Goal: Check status: Check status

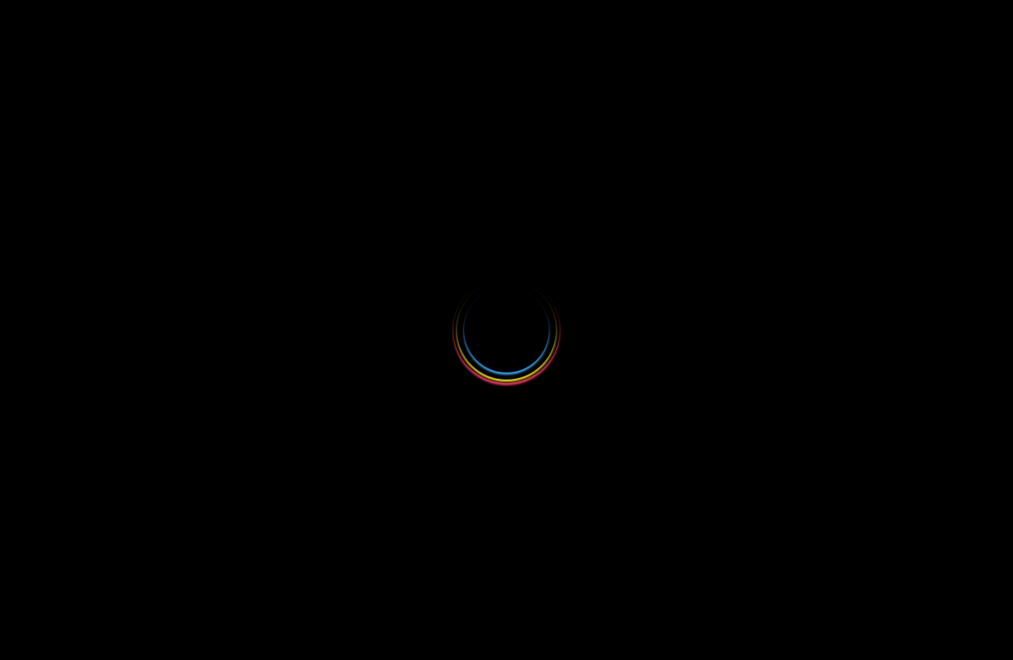
click at [558, 244] on div at bounding box center [506, 330] width 1013 height 660
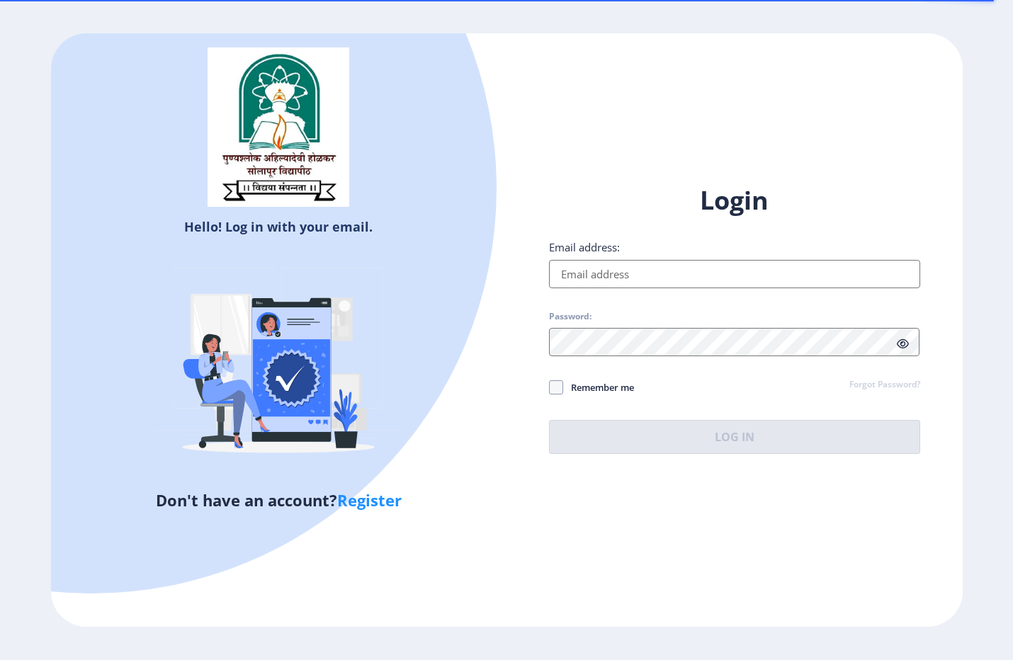
click at [562, 274] on input "Email address:" at bounding box center [734, 274] width 371 height 28
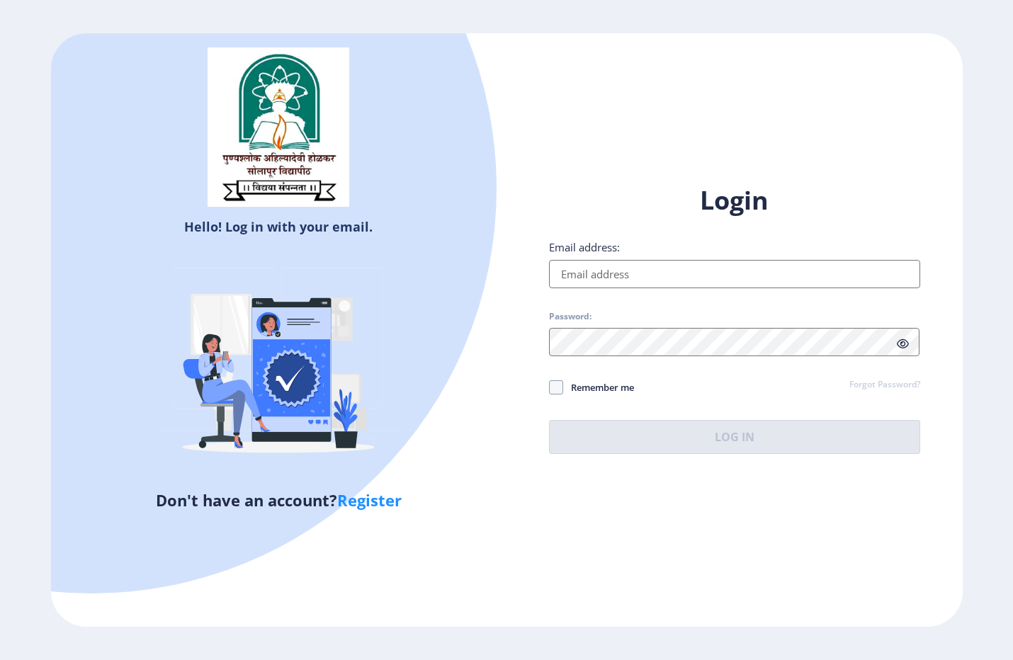
type input "[EMAIL_ADDRESS][DOMAIN_NAME]"
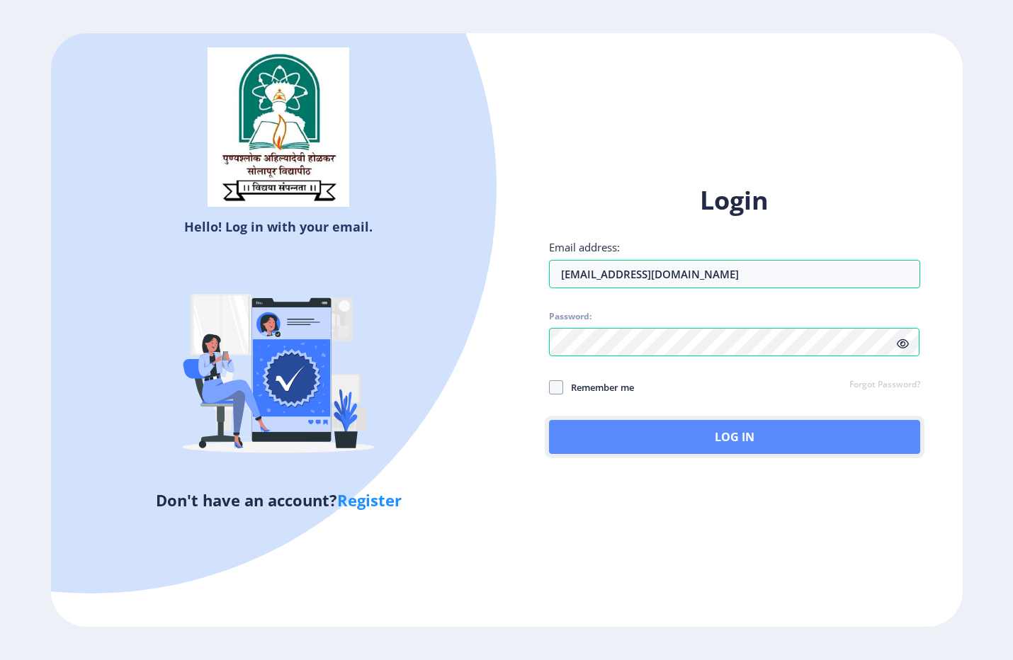
click at [628, 440] on button "Log In" at bounding box center [734, 437] width 371 height 34
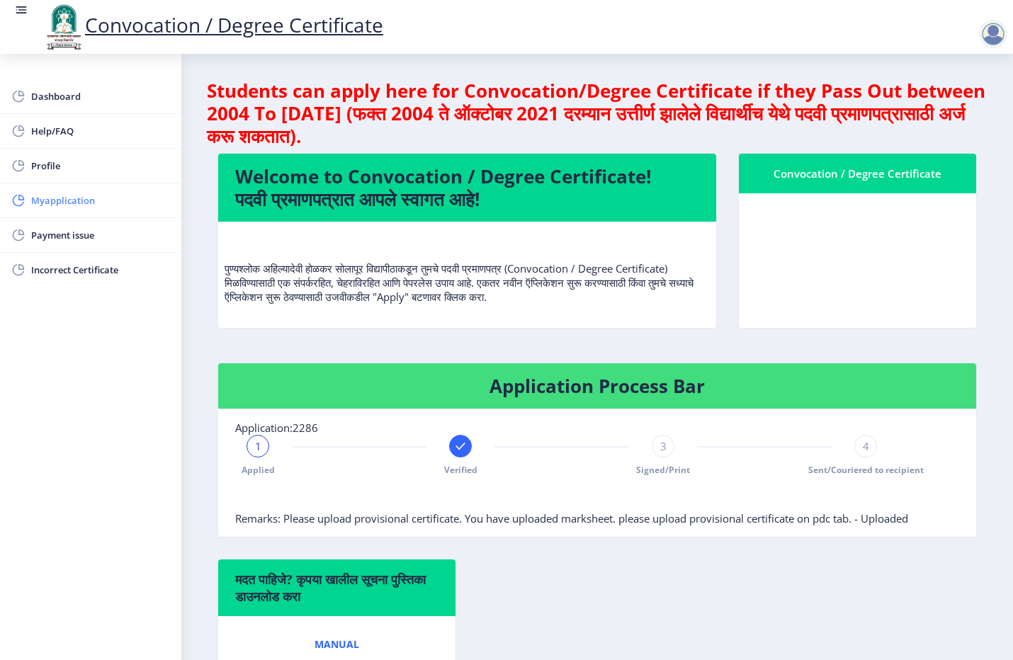
click at [84, 203] on span "Myapplication" at bounding box center [100, 200] width 139 height 17
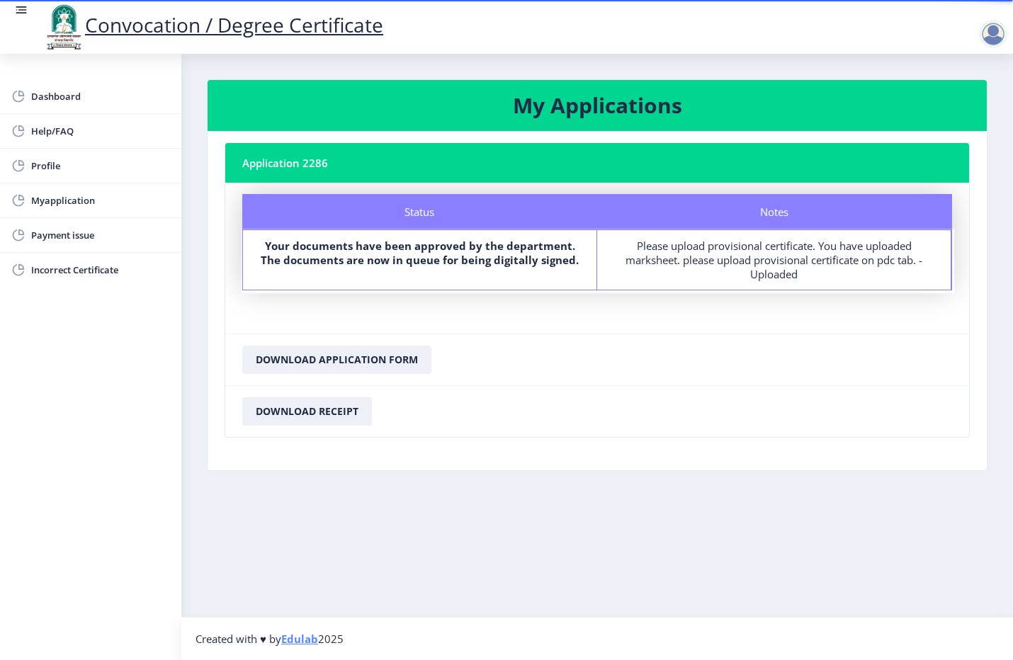
click at [305, 261] on b "Your documents have been approved by the department. The documents are now in q…" at bounding box center [420, 253] width 318 height 28
click at [62, 99] on span "Dashboard" at bounding box center [100, 96] width 139 height 17
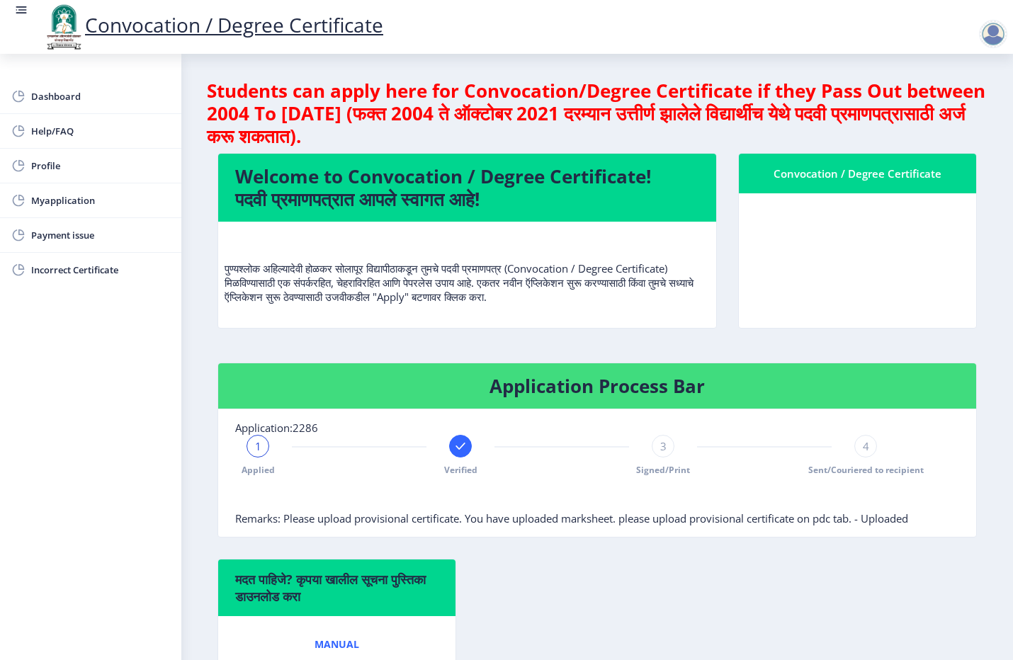
click at [656, 461] on div "3 Signed/Print" at bounding box center [662, 455] width 23 height 41
click at [663, 453] on div "3" at bounding box center [662, 446] width 23 height 23
click at [466, 452] on div at bounding box center [460, 446] width 23 height 23
click at [65, 200] on span "Myapplication" at bounding box center [100, 200] width 139 height 17
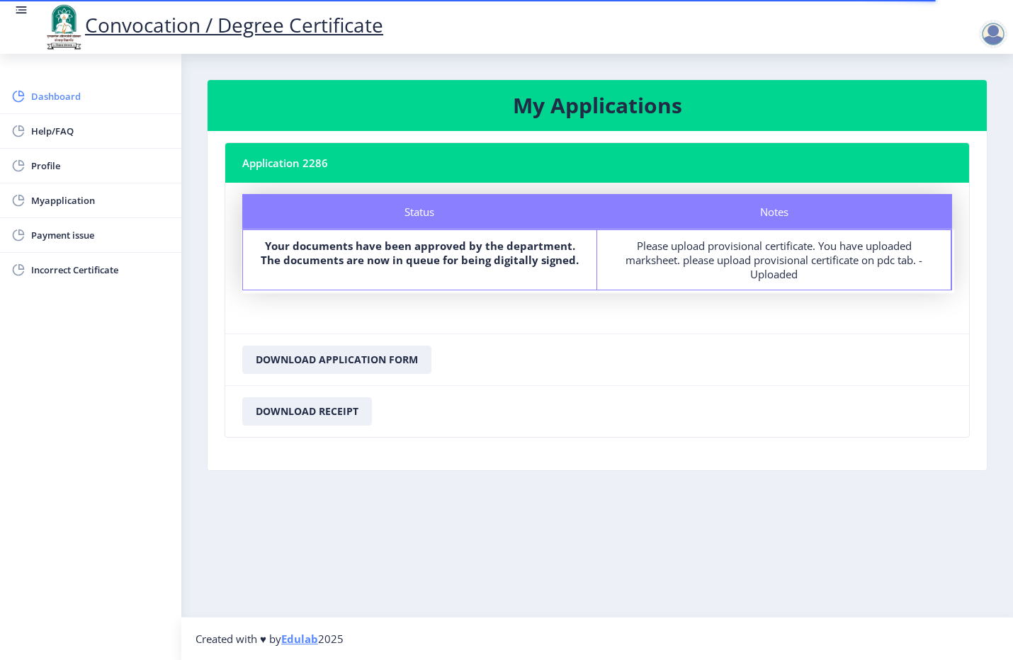
click at [39, 94] on span "Dashboard" at bounding box center [100, 96] width 139 height 17
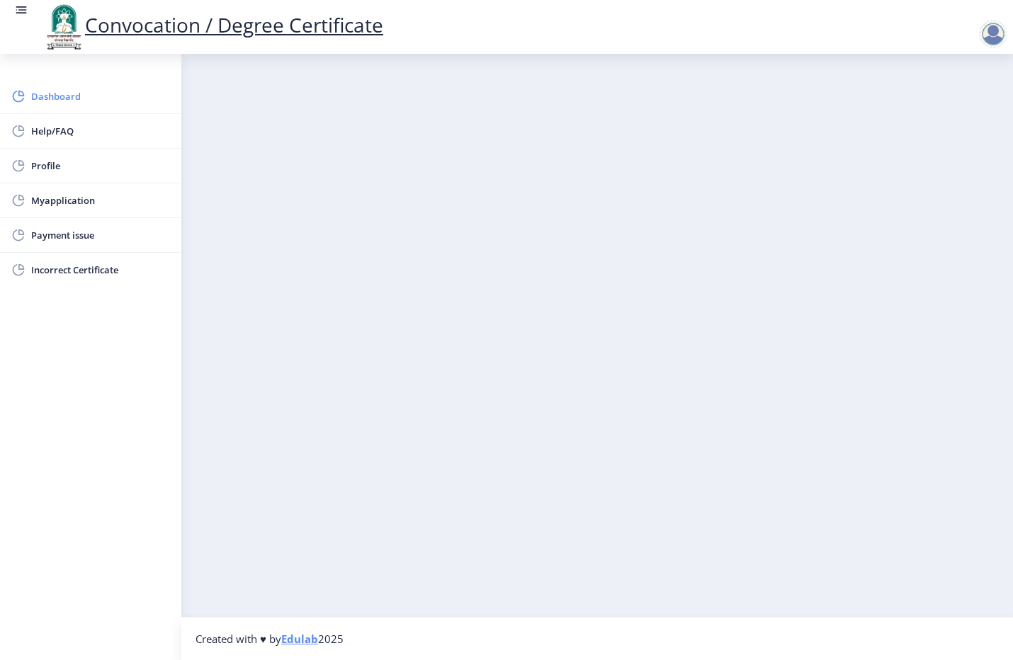
click at [39, 94] on span "Dashboard" at bounding box center [100, 96] width 139 height 17
click at [42, 106] on link "Dashboard" at bounding box center [90, 96] width 181 height 34
click at [68, 207] on span "Myapplication" at bounding box center [100, 200] width 139 height 17
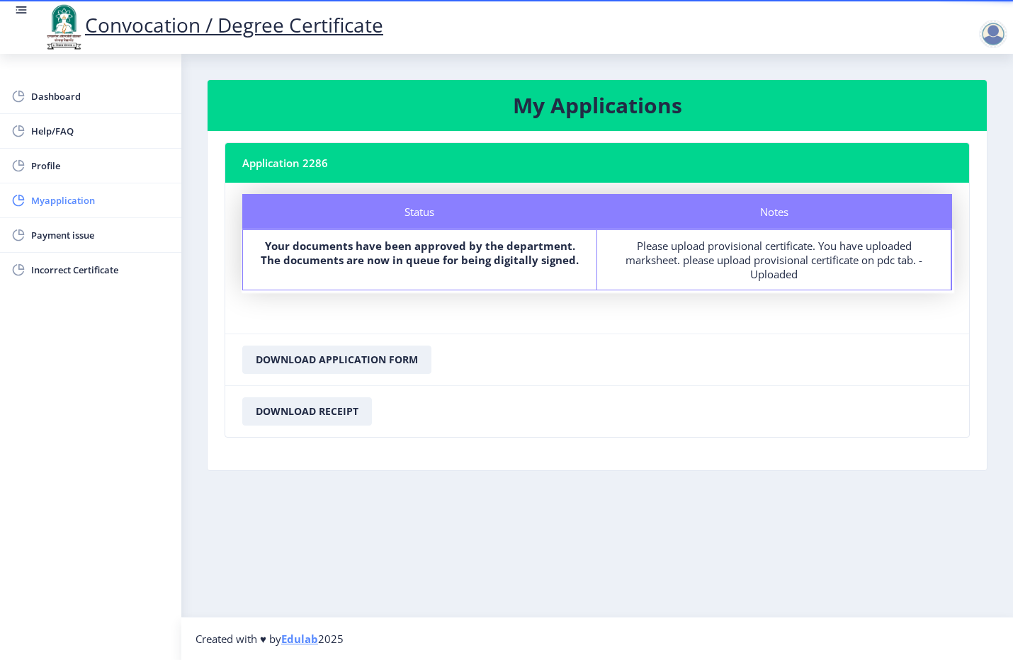
click at [69, 204] on span "Myapplication" at bounding box center [100, 200] width 139 height 17
click at [26, 193] on link "Myapplication" at bounding box center [90, 200] width 181 height 34
click at [43, 195] on span "Myapplication" at bounding box center [100, 200] width 139 height 17
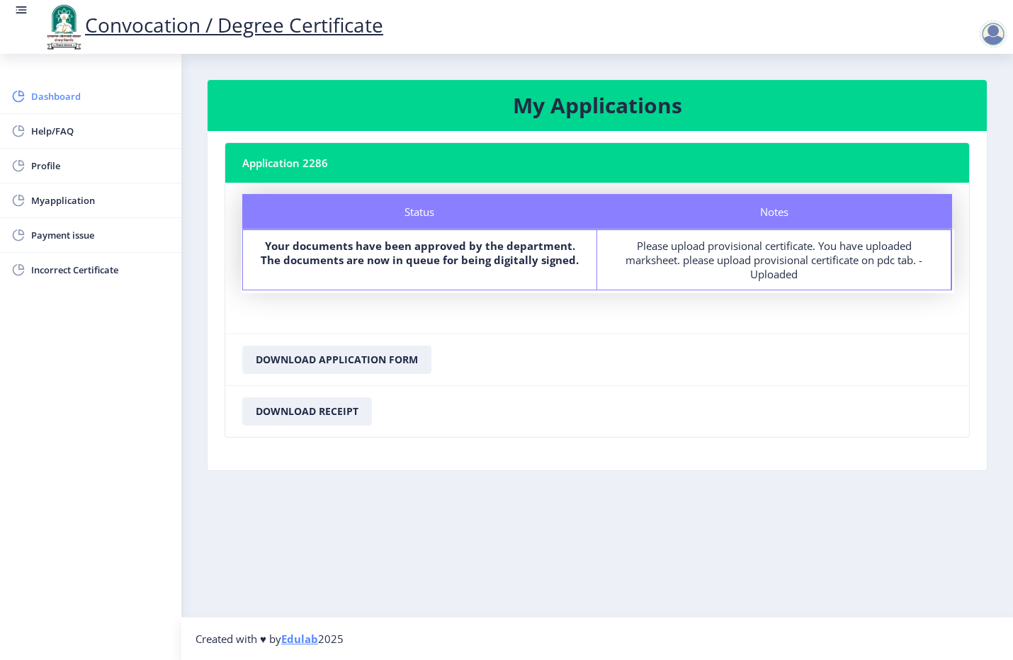
click at [57, 104] on span "Dashboard" at bounding box center [100, 96] width 139 height 17
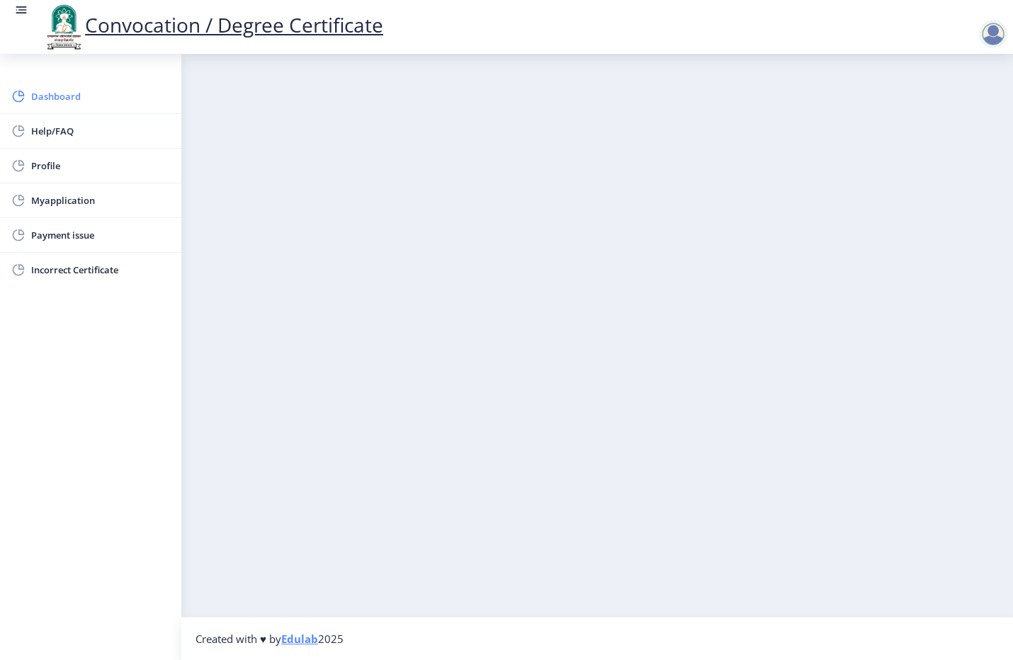
click at [46, 94] on span "Dashboard" at bounding box center [100, 96] width 139 height 17
click at [47, 157] on span "Profile" at bounding box center [100, 165] width 139 height 17
select select
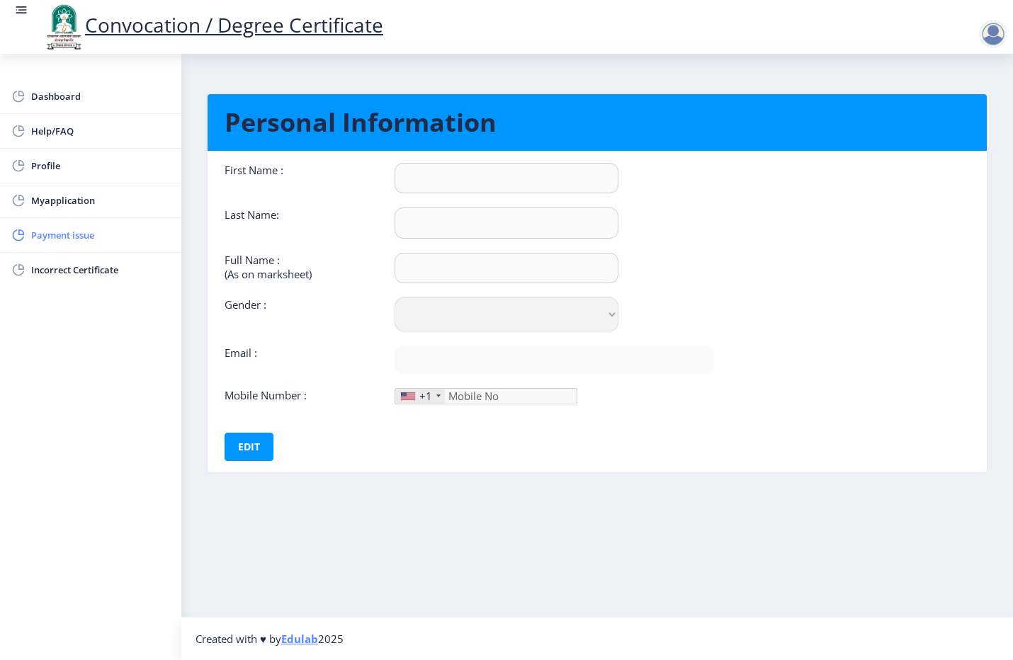
click at [55, 235] on span "Payment issue" at bounding box center [100, 235] width 139 height 17
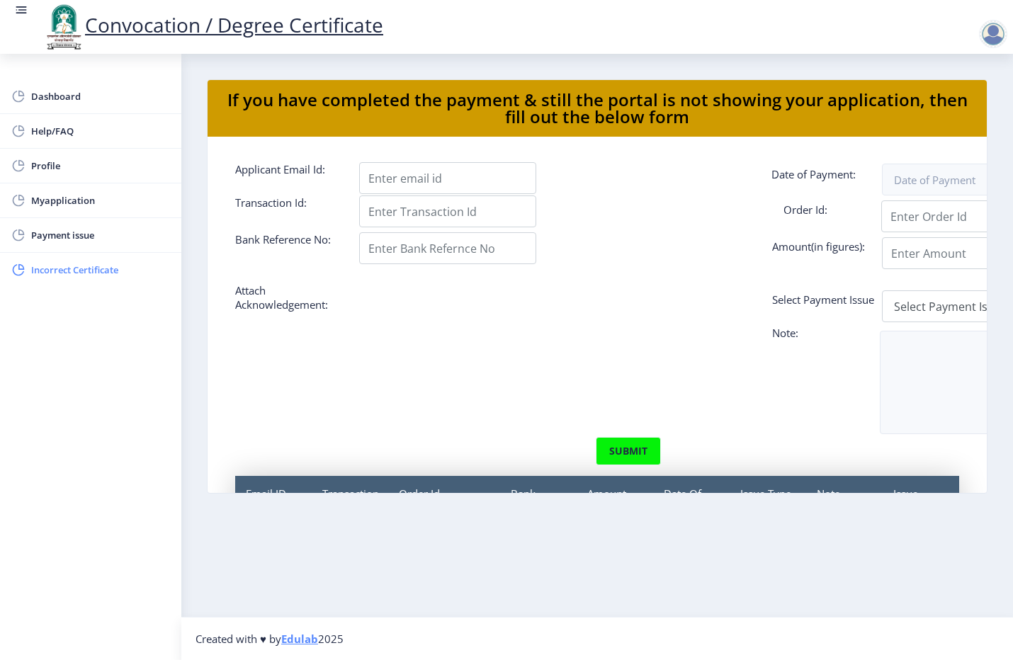
click at [69, 269] on span "Incorrect Certificate" at bounding box center [100, 269] width 139 height 17
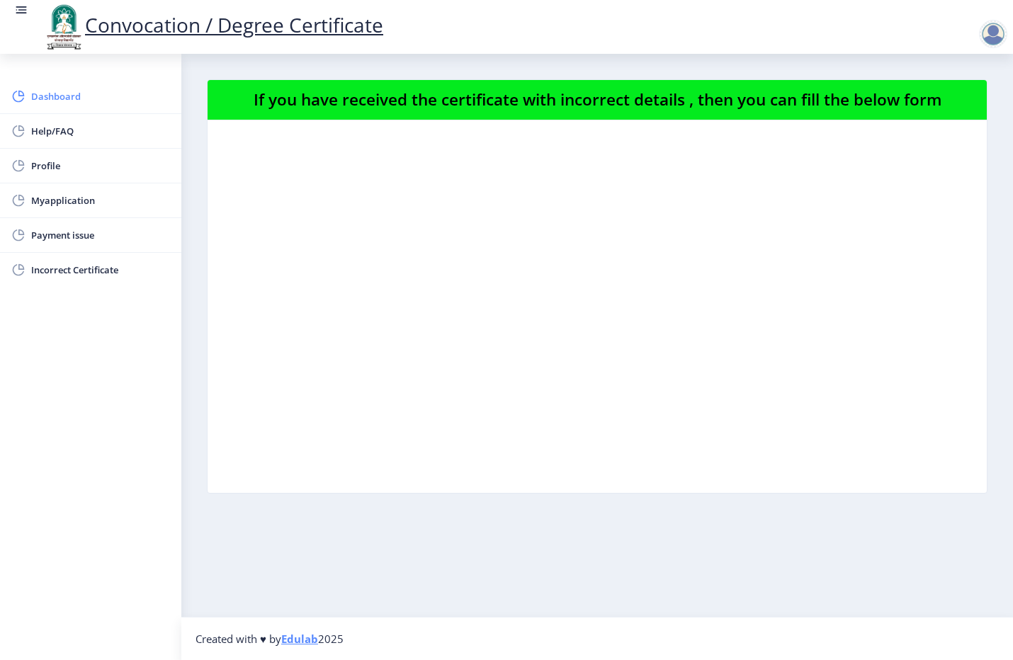
click at [42, 104] on span "Dashboard" at bounding box center [100, 96] width 139 height 17
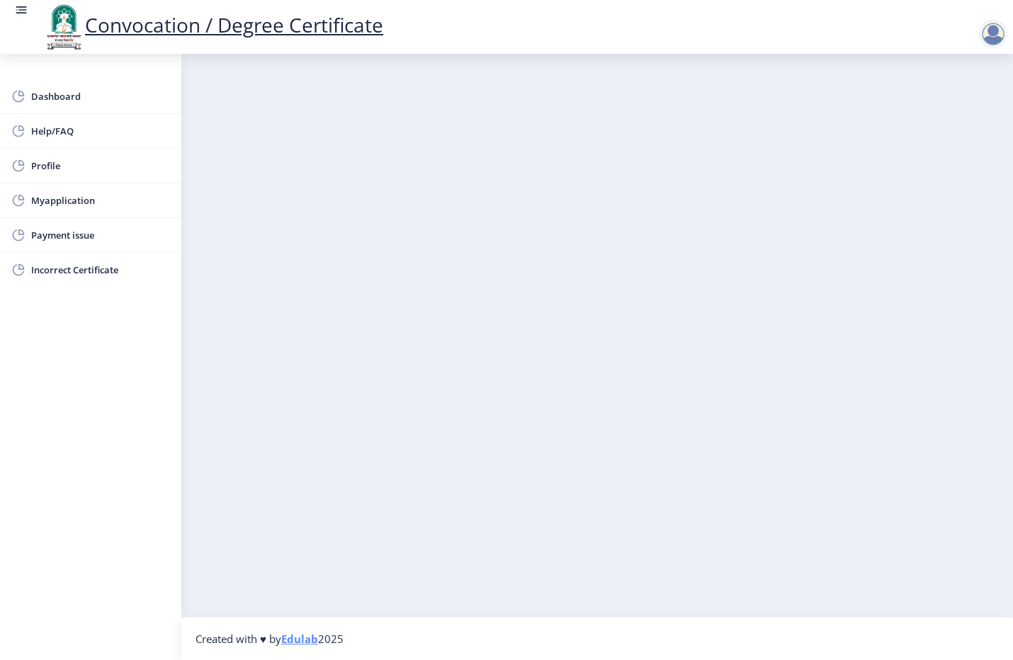
click at [996, 36] on div at bounding box center [993, 34] width 28 height 28
click at [656, 280] on nb-layout-column at bounding box center [596, 335] width 831 height 563
click at [69, 204] on span "Myapplication" at bounding box center [100, 200] width 139 height 17
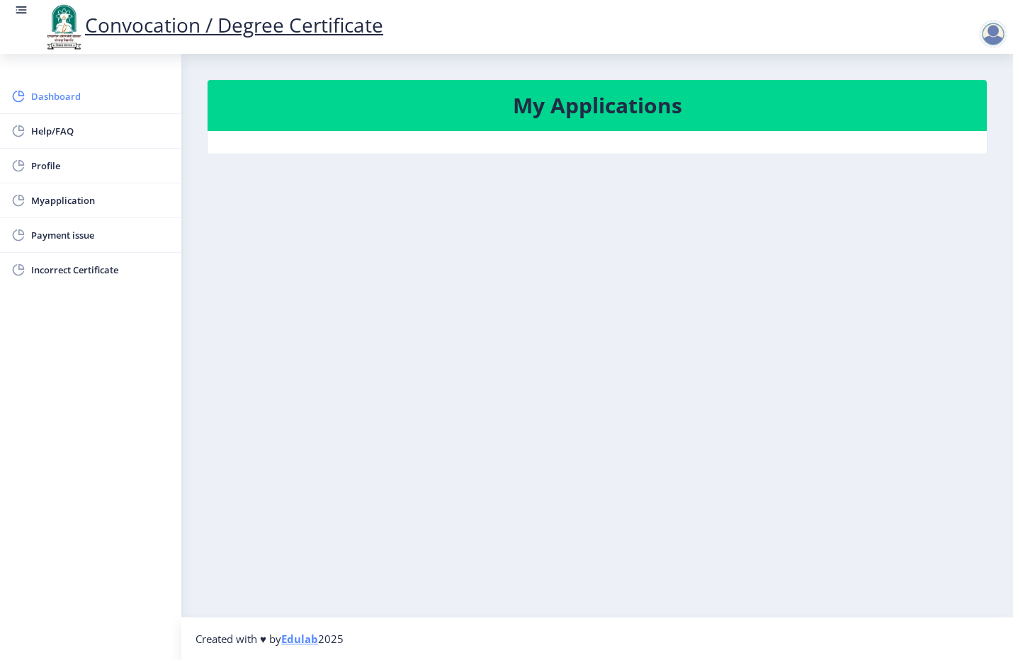
click at [72, 97] on span "Dashboard" at bounding box center [100, 96] width 139 height 17
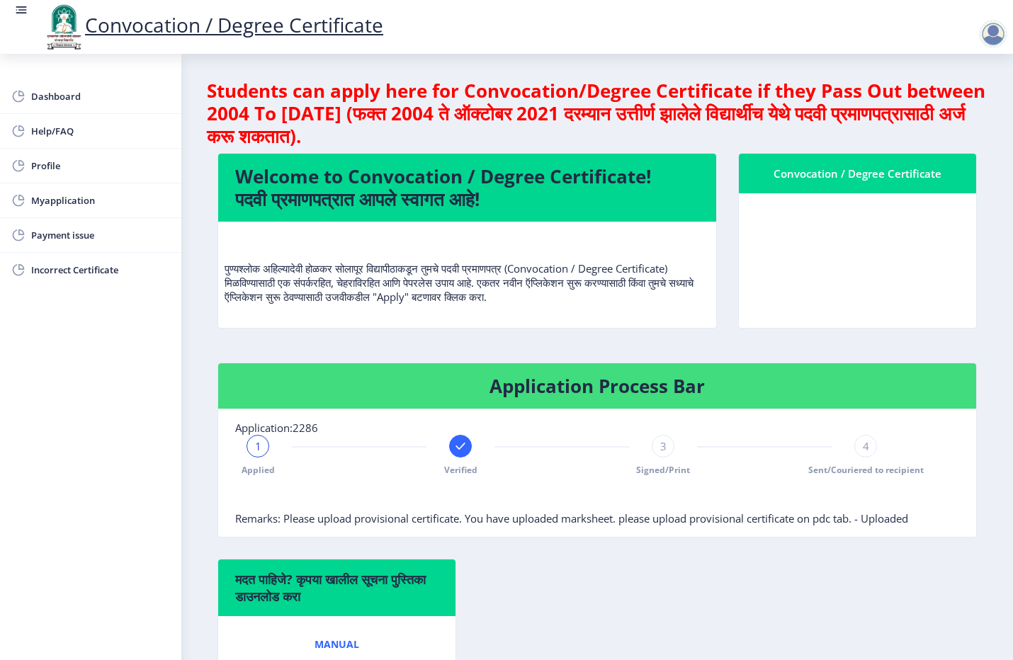
click at [662, 450] on span "3" at bounding box center [663, 446] width 6 height 14
click at [854, 453] on div "4" at bounding box center [865, 446] width 23 height 23
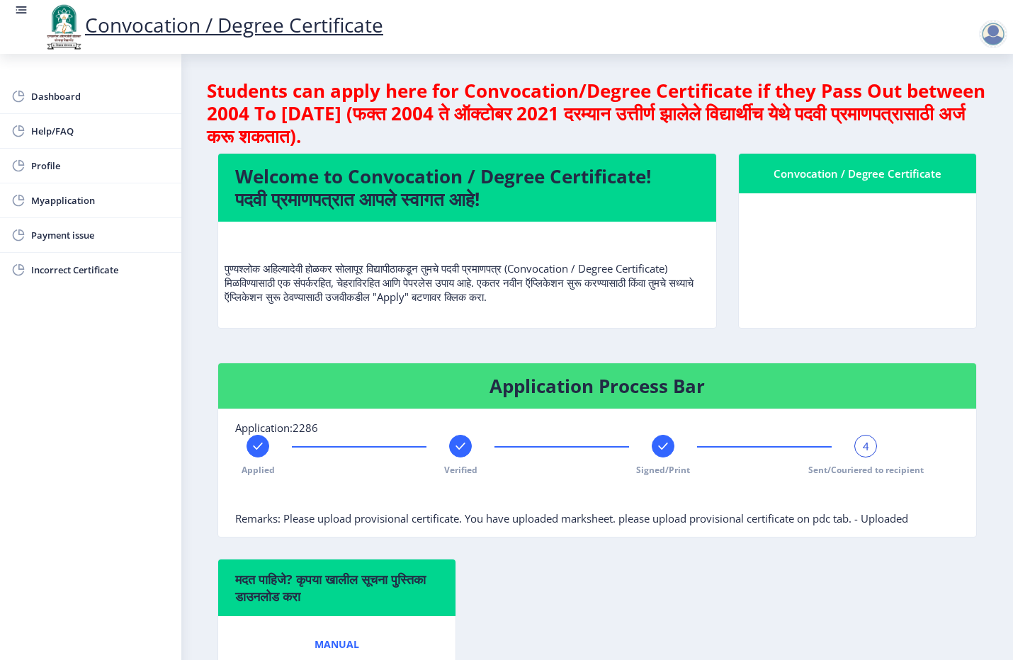
drag, startPoint x: 852, startPoint y: 453, endPoint x: 794, endPoint y: 489, distance: 68.0
click at [794, 489] on div at bounding box center [561, 497] width 653 height 28
click at [462, 448] on rect at bounding box center [460, 446] width 14 height 14
click at [260, 450] on rect at bounding box center [258, 446] width 14 height 14
click at [659, 444] on rect at bounding box center [663, 446] width 14 height 14
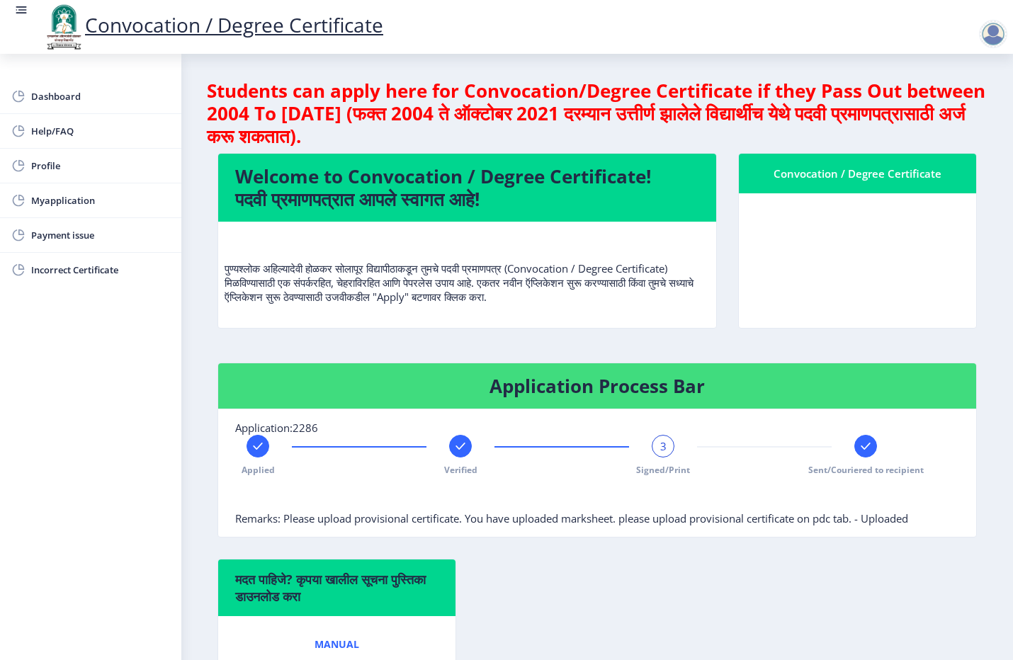
click at [858, 446] on rect at bounding box center [865, 446] width 14 height 14
click at [468, 450] on div at bounding box center [460, 446] width 23 height 23
click at [661, 450] on rect at bounding box center [663, 446] width 14 height 14
click at [858, 450] on rect at bounding box center [865, 446] width 14 height 14
click at [660, 450] on rect at bounding box center [663, 446] width 14 height 14
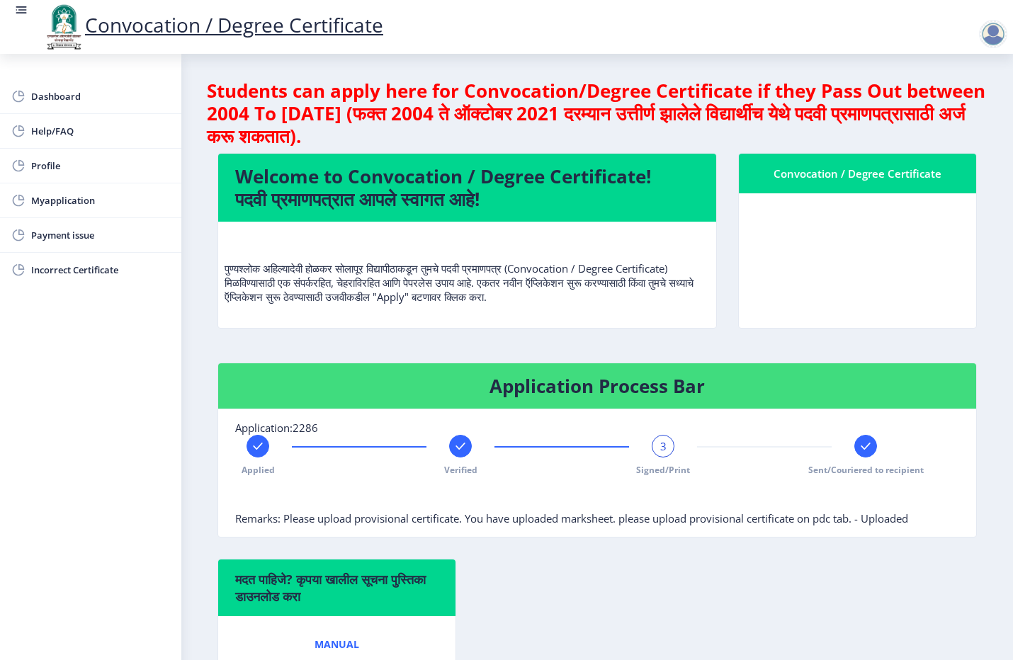
click at [860, 450] on rect at bounding box center [865, 446] width 14 height 14
click at [445, 457] on div "Applied Verified Signed/Print 4 Sent/Couriered to recipient" at bounding box center [561, 455] width 653 height 41
click at [253, 455] on div at bounding box center [257, 446] width 23 height 23
click at [462, 452] on rect at bounding box center [460, 446] width 14 height 14
click at [656, 448] on rect at bounding box center [663, 446] width 14 height 14
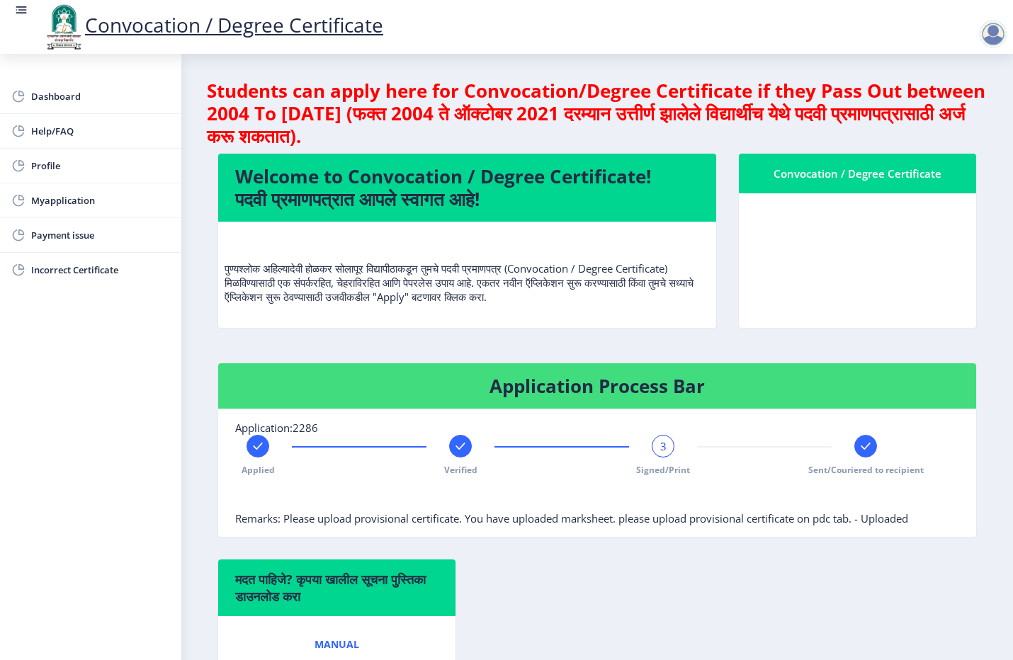
click at [854, 444] on div at bounding box center [865, 446] width 23 height 23
click at [47, 168] on span "Profile" at bounding box center [100, 165] width 139 height 17
select select
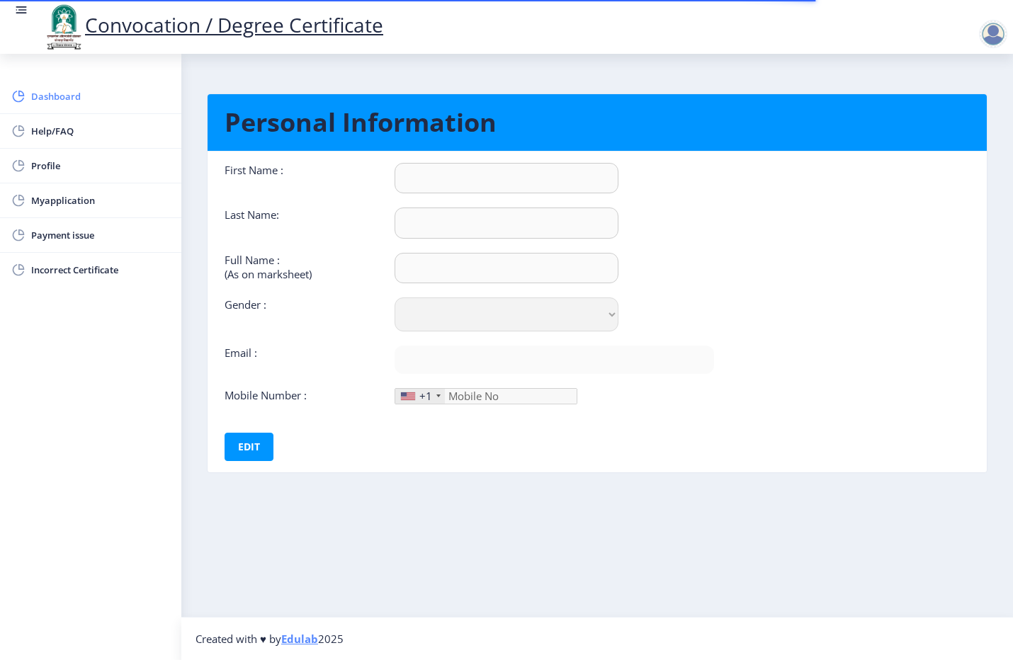
type input "Nitin"
type input "[PERSON_NAME]"
select select "[DEMOGRAPHIC_DATA]"
type input "[EMAIL_ADDRESS][DOMAIN_NAME]"
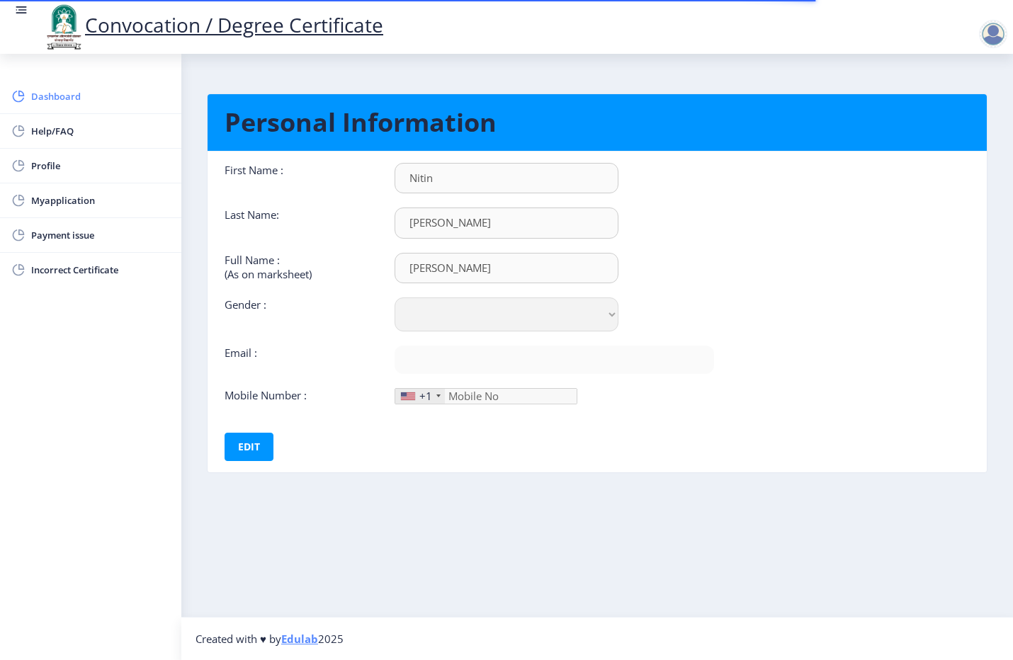
type input "9404027526"
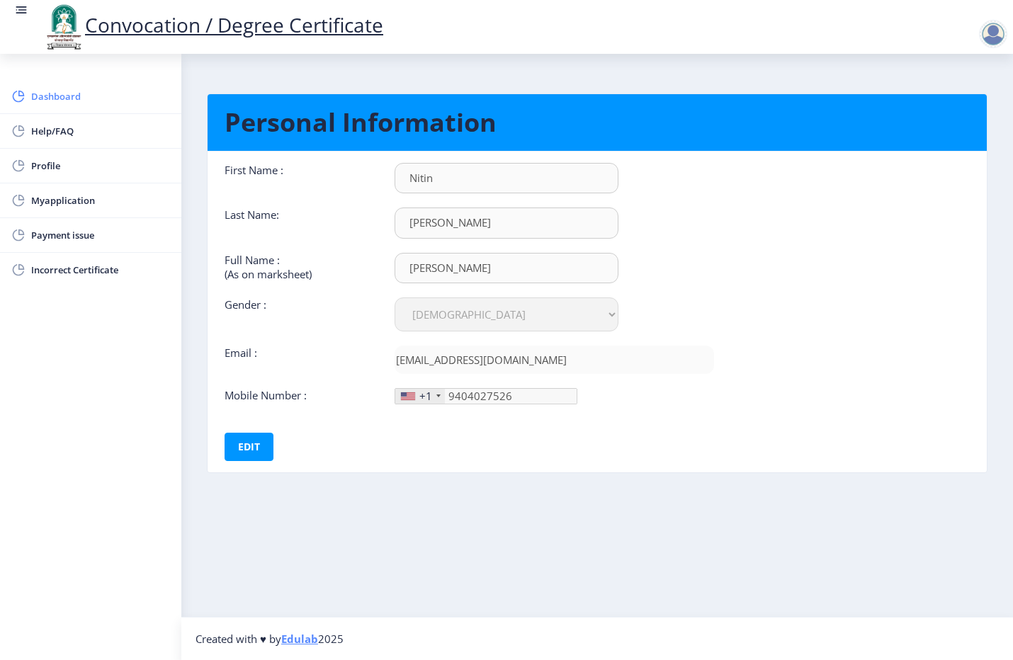
click at [57, 98] on span "Dashboard" at bounding box center [100, 96] width 139 height 17
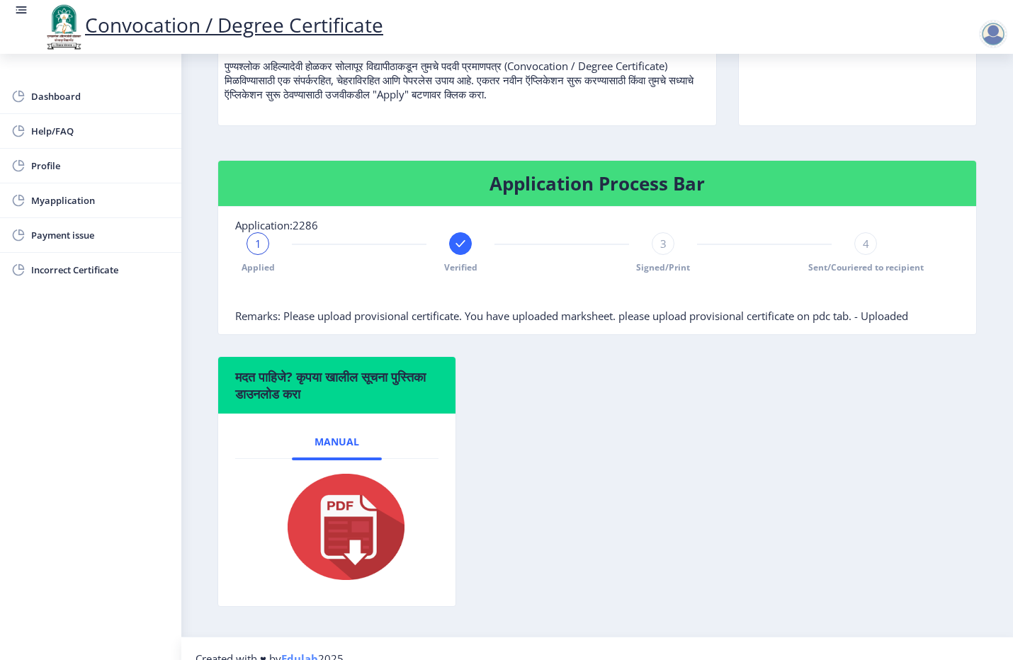
scroll to position [223, 0]
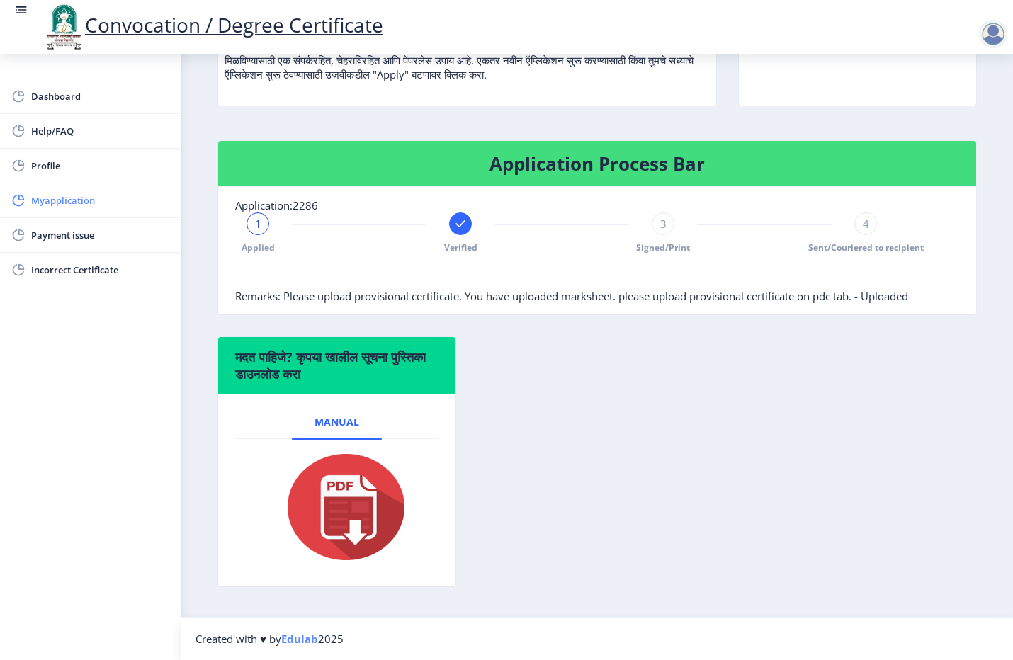
click at [62, 197] on span "Myapplication" at bounding box center [100, 200] width 139 height 17
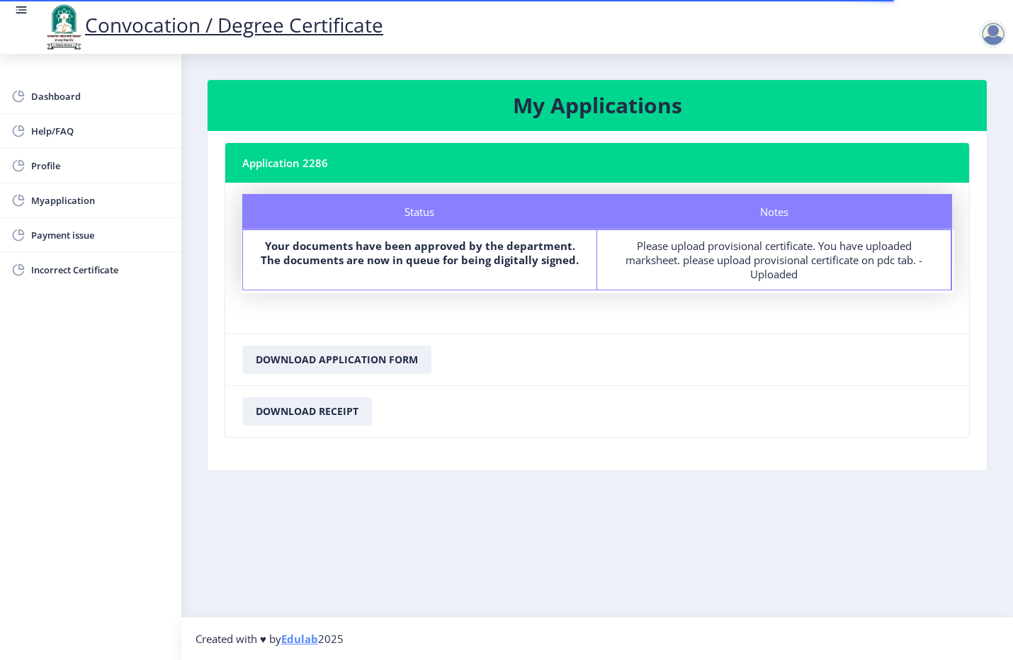
click at [685, 253] on div "Please upload provisional certificate. You have uploaded marksheet. please uplo…" at bounding box center [774, 260] width 328 height 42
click at [285, 169] on nb-card-header "Application 2286" at bounding box center [596, 163] width 743 height 40
click at [65, 235] on span "Payment issue" at bounding box center [100, 235] width 139 height 17
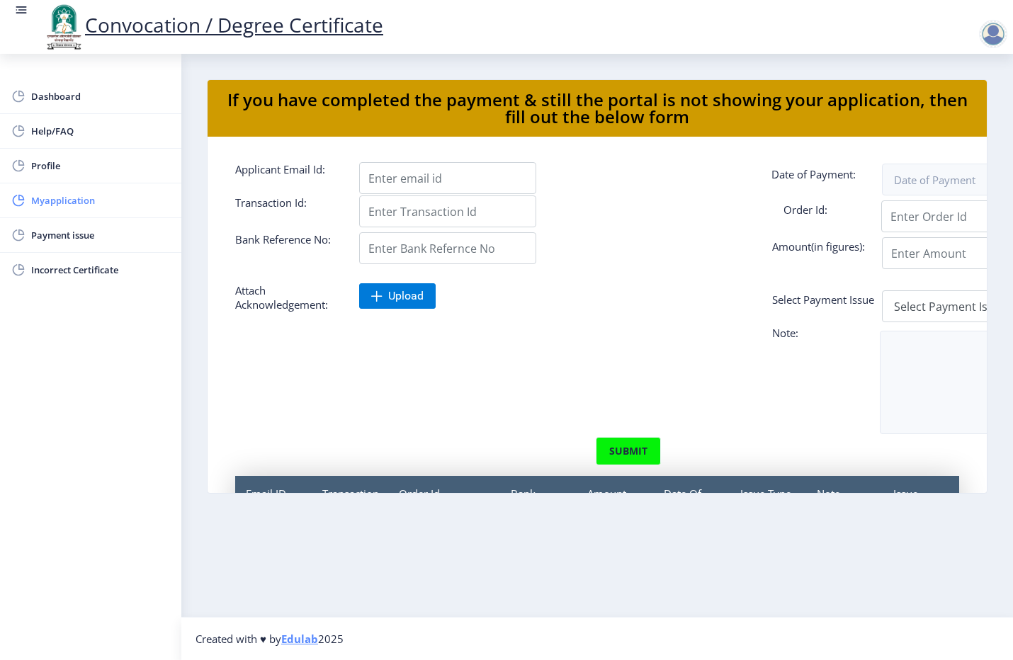
click at [80, 199] on span "Myapplication" at bounding box center [100, 200] width 139 height 17
